Goal: Entertainment & Leisure: Consume media (video, audio)

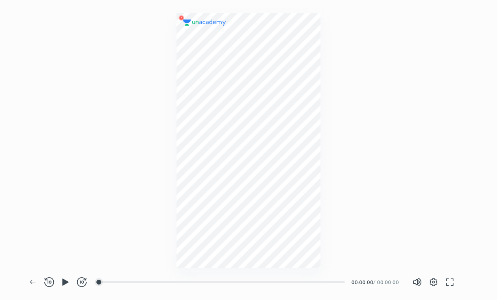
scroll to position [300, 497]
click at [65, 281] on icon "button" at bounding box center [65, 282] width 6 height 7
click at [161, 283] on div at bounding box center [160, 282] width 7 height 7
click at [216, 283] on div at bounding box center [215, 282] width 7 height 7
click at [332, 280] on div at bounding box center [331, 282] width 7 height 7
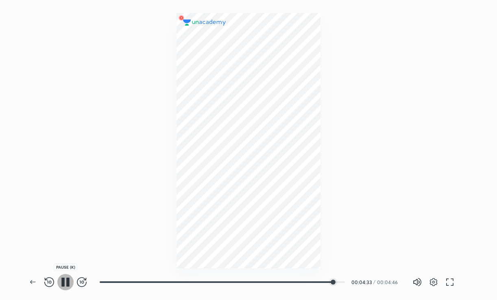
click at [63, 282] on icon "button" at bounding box center [62, 282] width 3 height 9
